Goal: Task Accomplishment & Management: Use online tool/utility

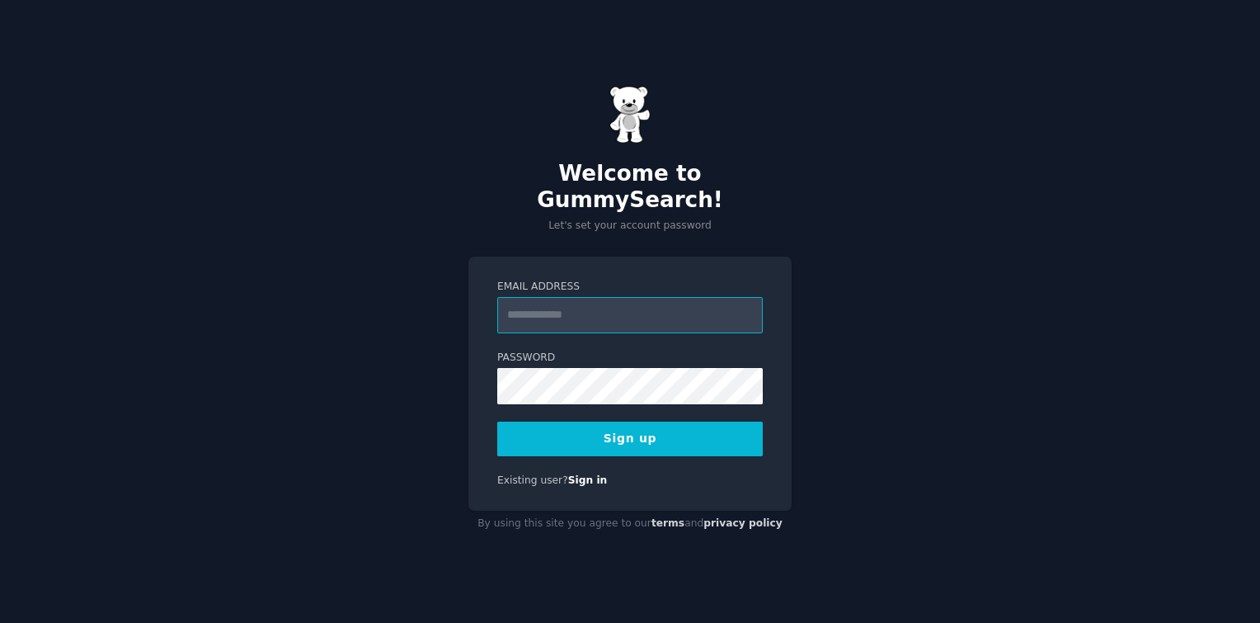
click at [563, 307] on input "Email Address" at bounding box center [630, 315] width 266 height 36
type input "**********"
click at [624, 421] on button "Sign up" at bounding box center [630, 438] width 266 height 35
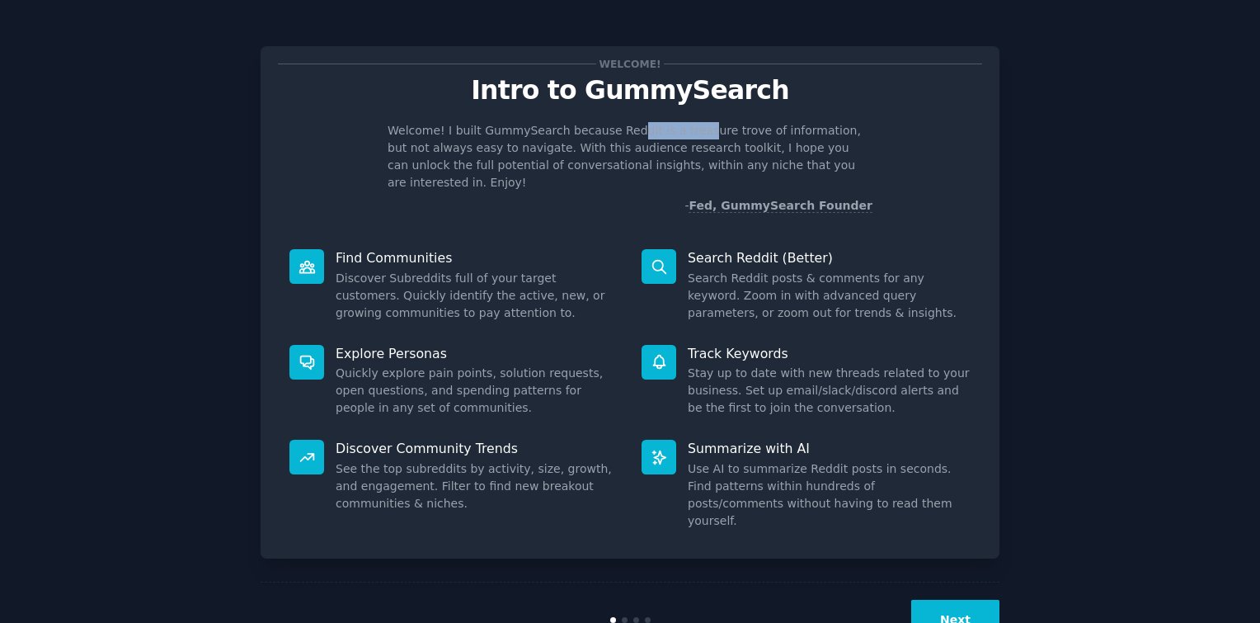
drag, startPoint x: 614, startPoint y: 129, endPoint x: 672, endPoint y: 136, distance: 58.2
click at [672, 136] on p "Welcome! I built GummySearch because Reddit is a treasure trove of information,…" at bounding box center [630, 156] width 485 height 69
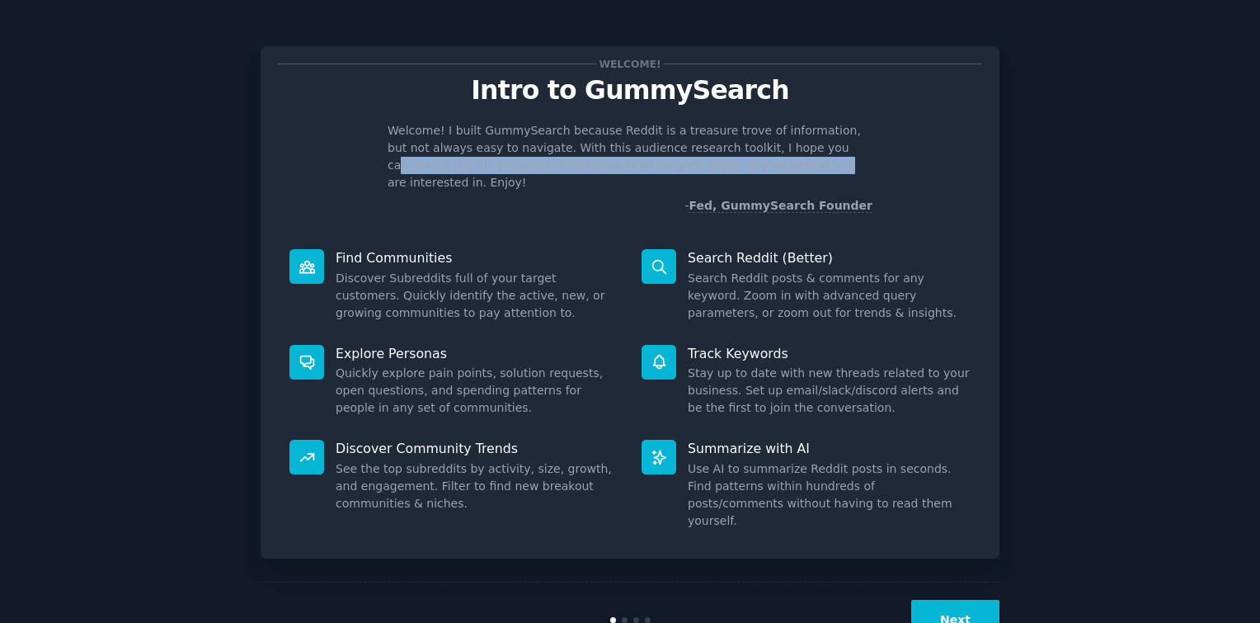
drag, startPoint x: 698, startPoint y: 163, endPoint x: 783, endPoint y: 142, distance: 87.6
click at [783, 142] on p "Welcome! I built GummySearch because Reddit is a treasure trove of information,…" at bounding box center [630, 156] width 485 height 69
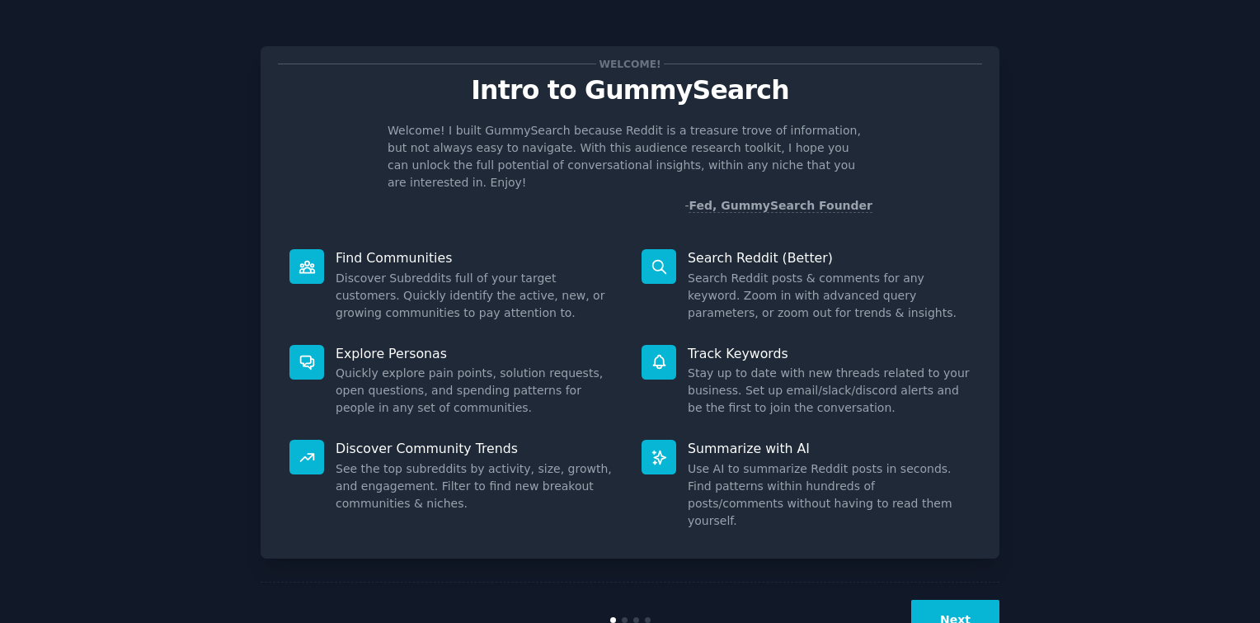
click at [950, 600] on button "Next" at bounding box center [955, 620] width 88 height 40
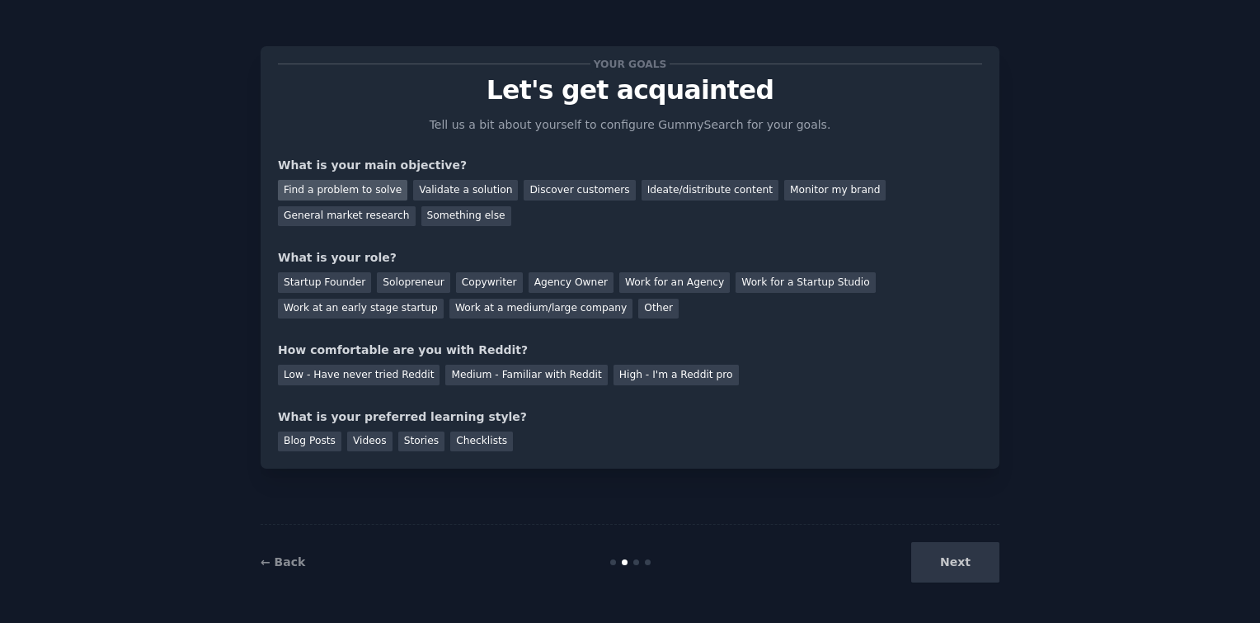
click at [356, 185] on div "Find a problem to solve" at bounding box center [342, 190] width 129 height 21
click at [351, 282] on div "Startup Founder" at bounding box center [324, 282] width 93 height 21
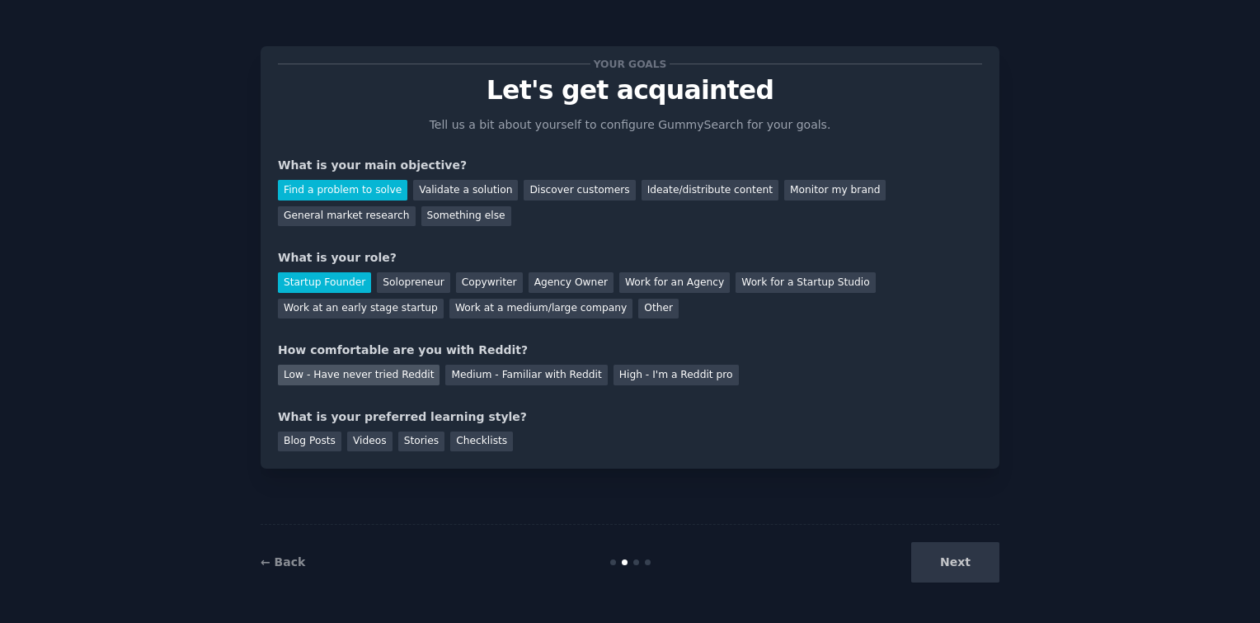
click at [365, 376] on div "Low - Have never tried Reddit" at bounding box center [359, 375] width 162 height 21
click at [317, 435] on div "Blog Posts" at bounding box center [310, 441] width 64 height 21
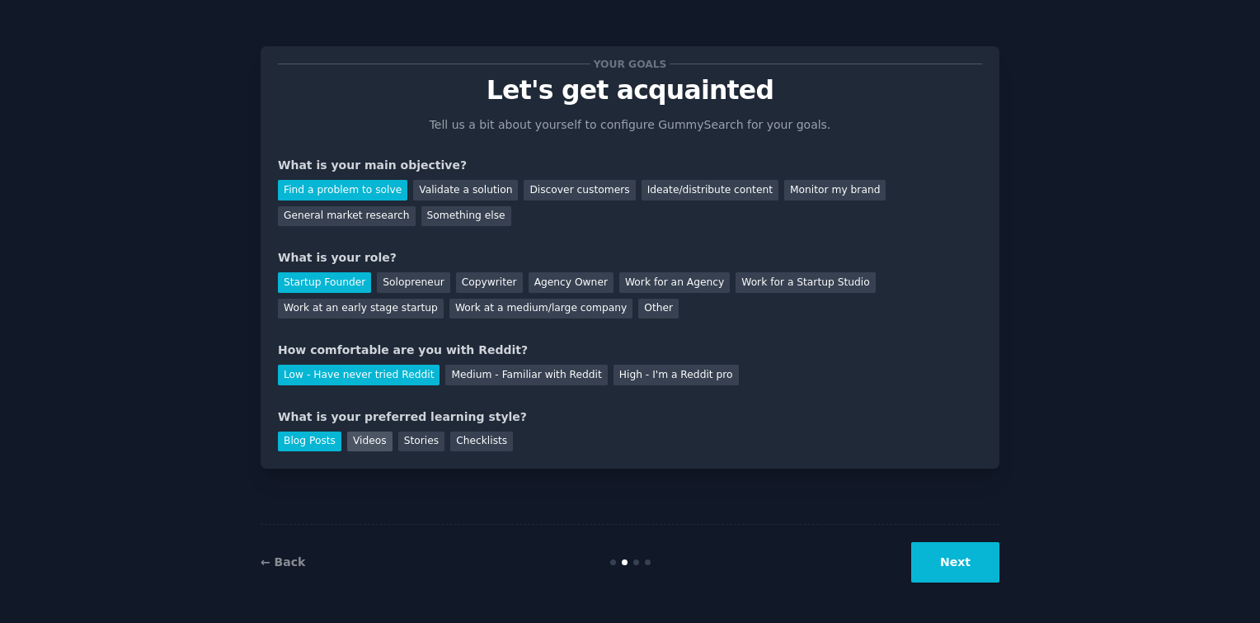
click at [348, 440] on div "Videos" at bounding box center [369, 441] width 45 height 21
click at [297, 450] on div "Blog Posts" at bounding box center [310, 441] width 64 height 21
click at [950, 564] on button "Next" at bounding box center [955, 562] width 88 height 40
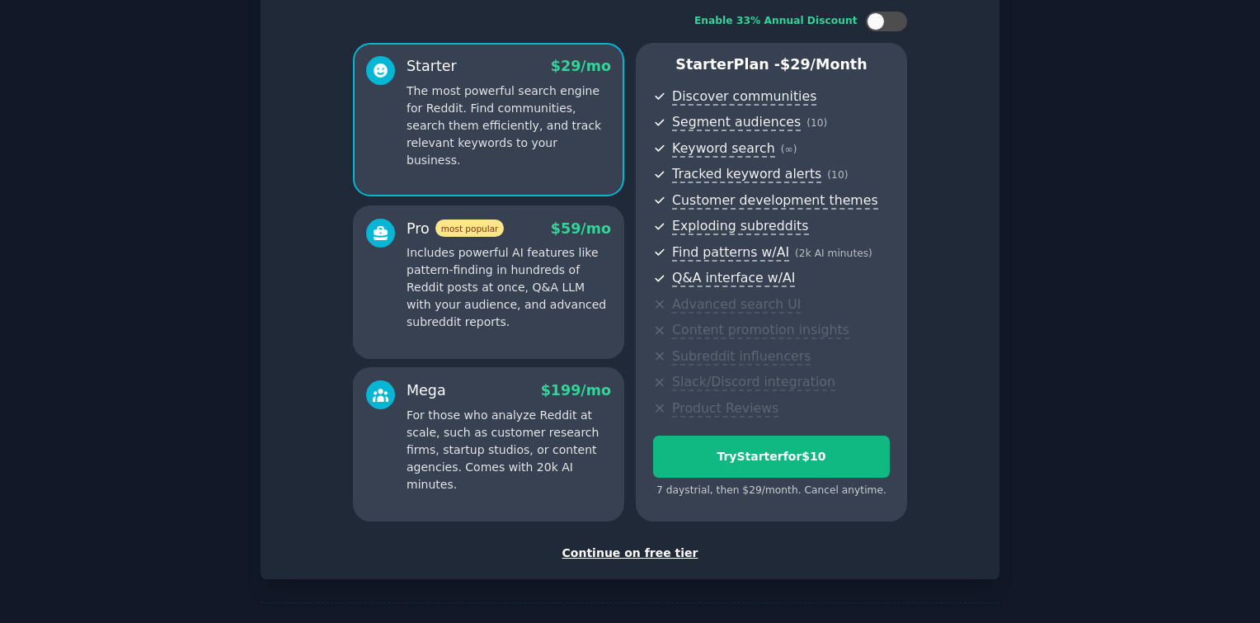
scroll to position [103, 0]
click at [647, 547] on div "Continue on free tier" at bounding box center [630, 554] width 704 height 17
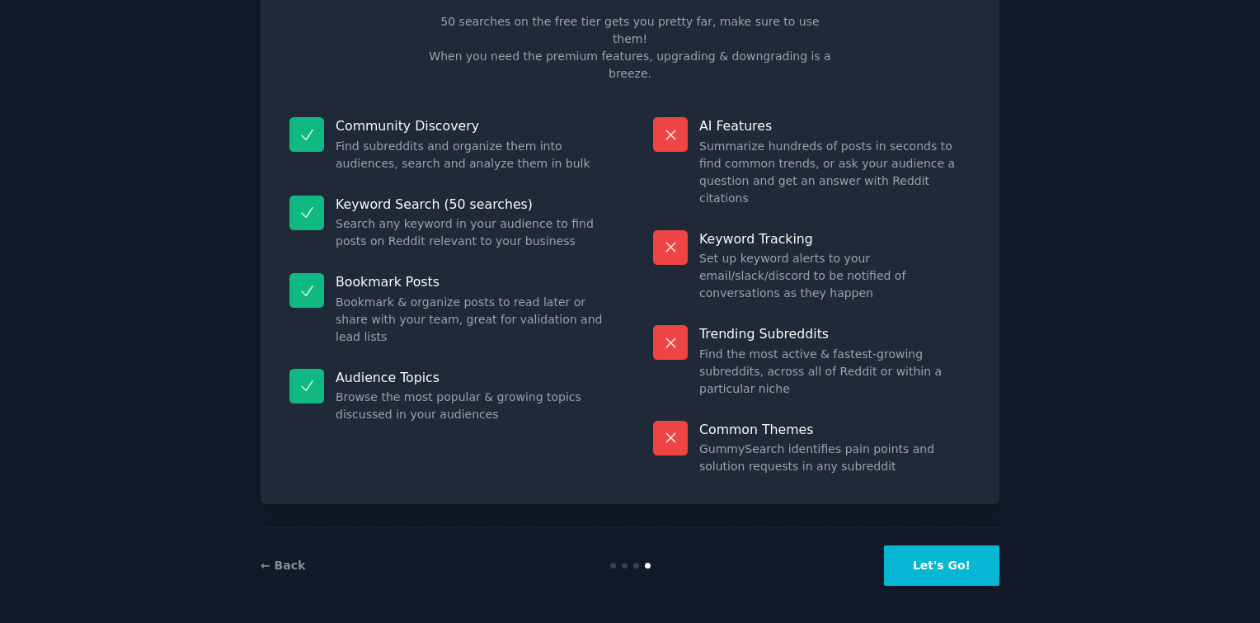
scroll to position [19, 0]
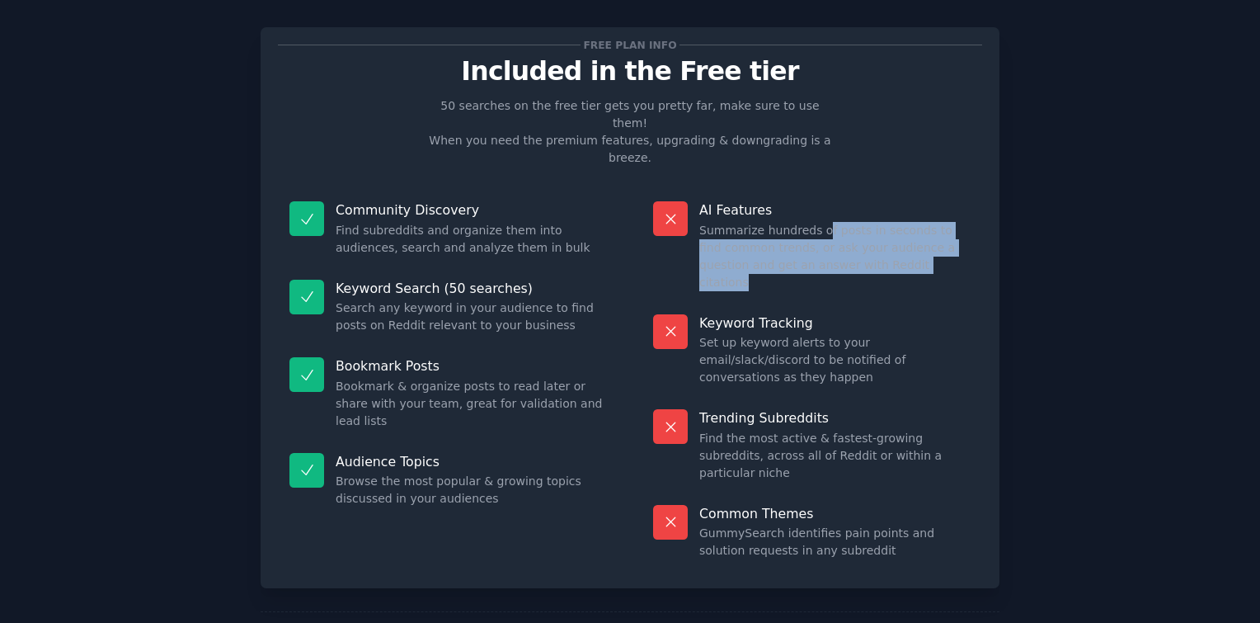
drag, startPoint x: 812, startPoint y: 193, endPoint x: 884, endPoint y: 243, distance: 88.3
click at [884, 243] on div "AI Features Summarize hundreds of posts in seconds to find common trends, or as…" at bounding box center [812, 246] width 341 height 113
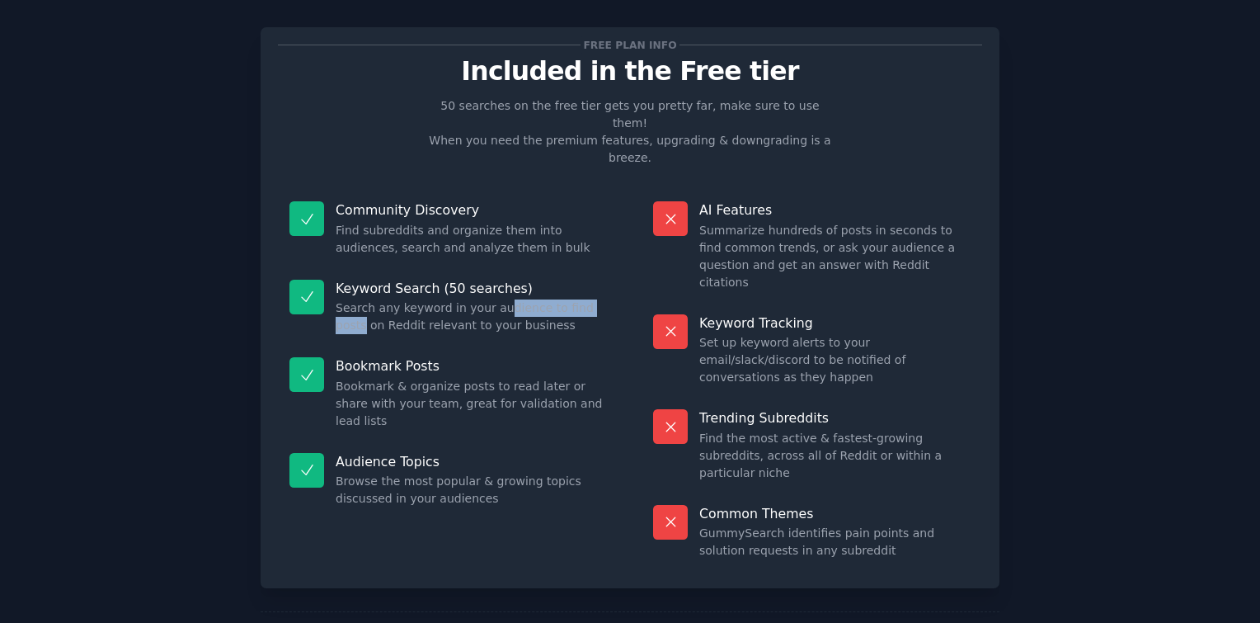
drag, startPoint x: 492, startPoint y: 264, endPoint x: 603, endPoint y: 278, distance: 112.2
click at [603, 299] on dd "Search any keyword in your audience to find posts on Reddit relevant to your bu…" at bounding box center [471, 316] width 271 height 35
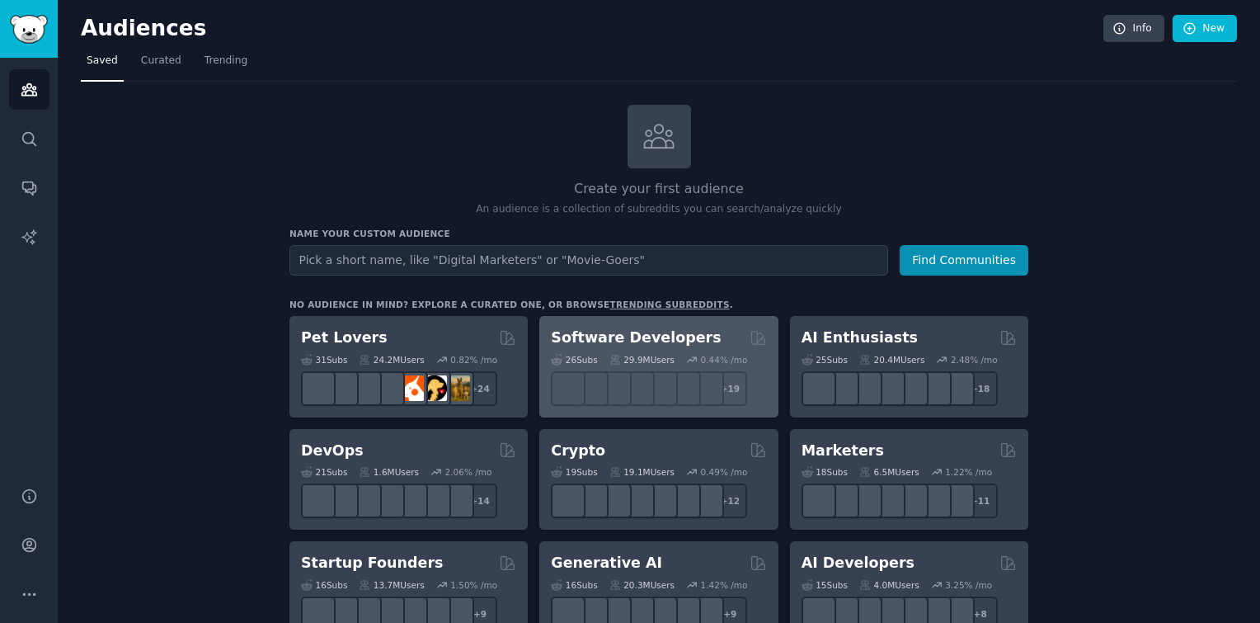
scroll to position [228, 0]
